Goal: Navigation & Orientation: Find specific page/section

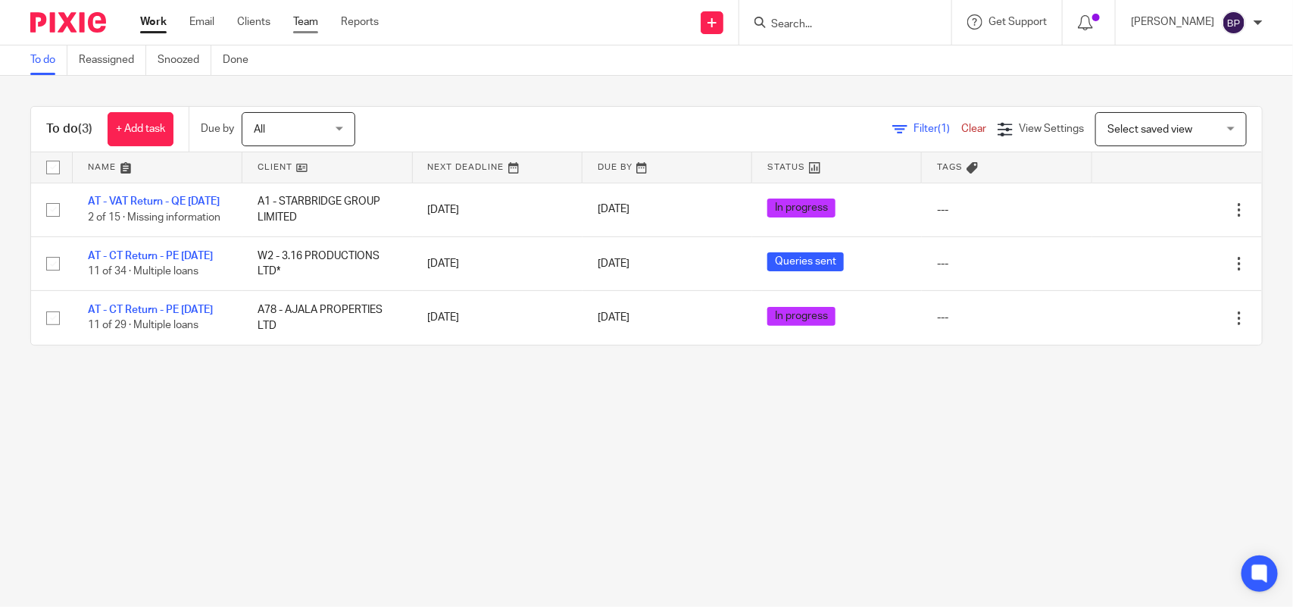
click at [302, 23] on link "Team" at bounding box center [305, 21] width 25 height 15
click at [260, 19] on link "Clients" at bounding box center [253, 21] width 33 height 15
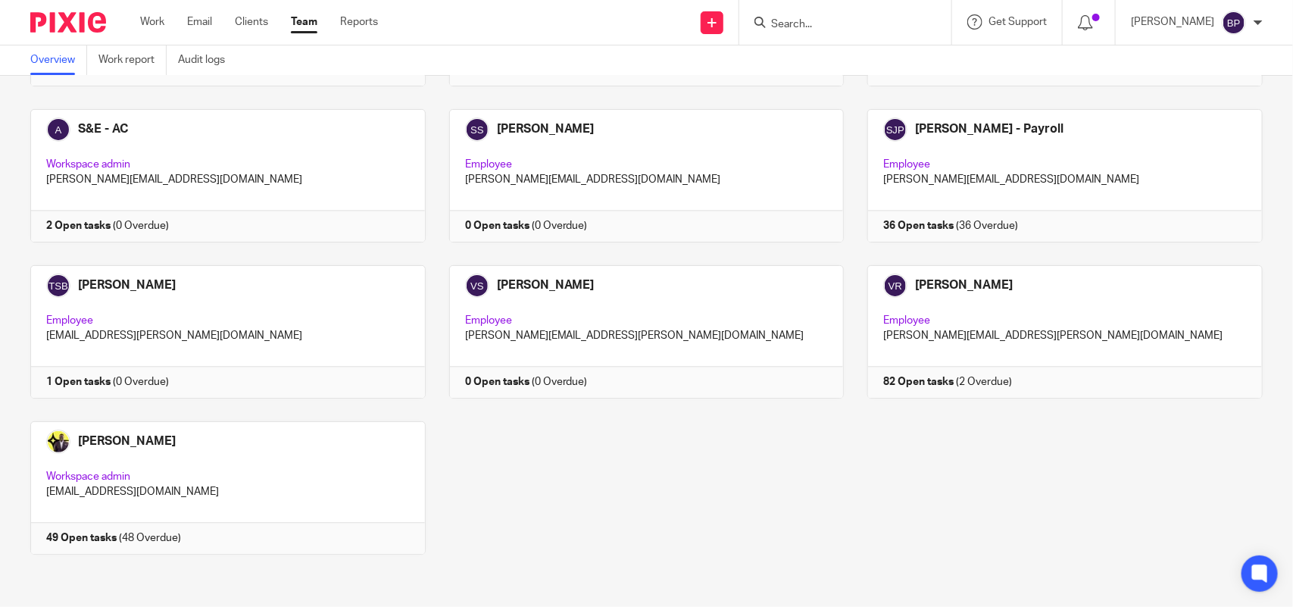
scroll to position [1467, 0]
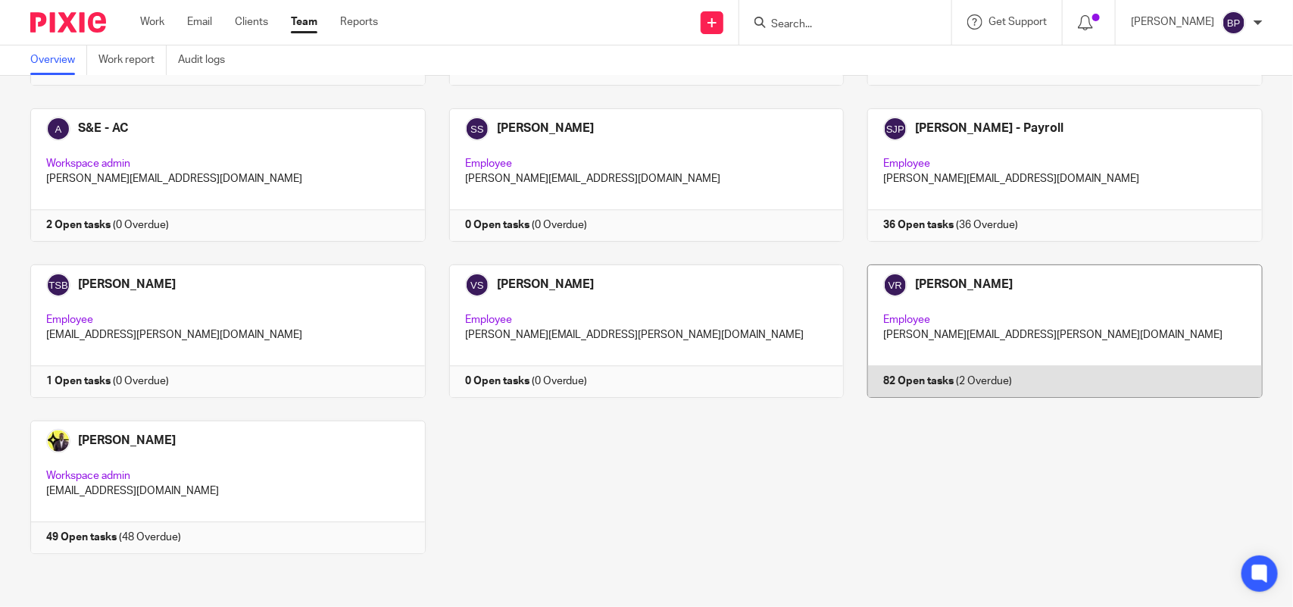
click at [1019, 326] on link at bounding box center [1053, 330] width 419 height 133
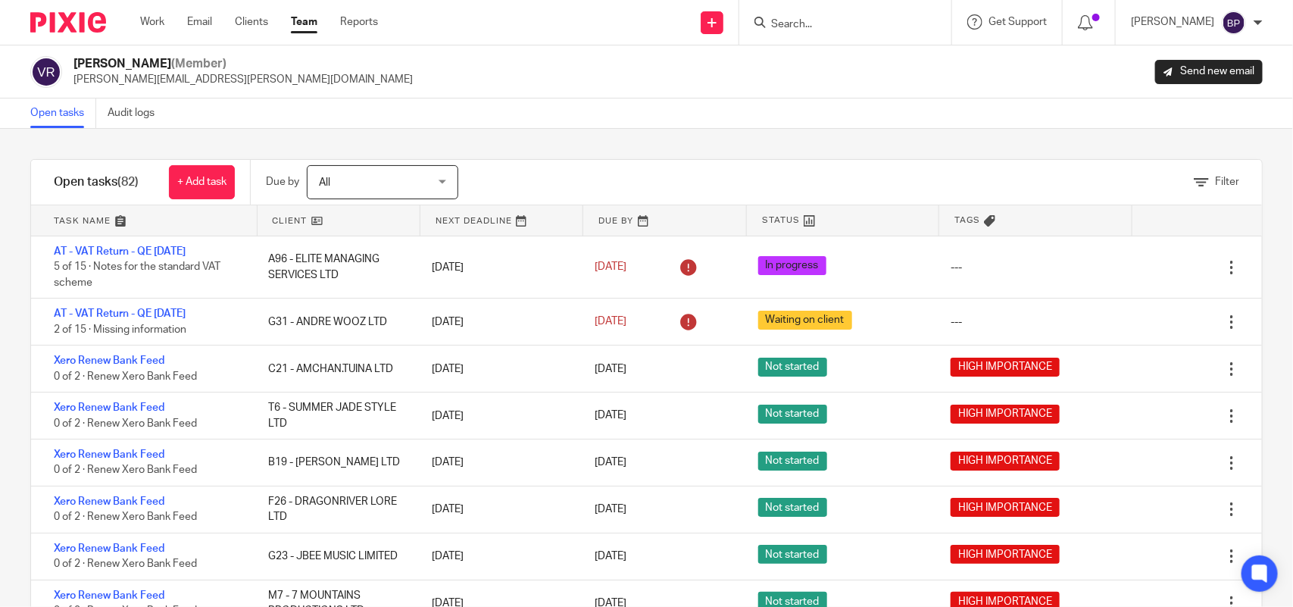
click at [277, 139] on div "Filter tasks Only show tasks matching all of these conditions 1 Client name Is …" at bounding box center [646, 368] width 1293 height 478
